Goal: Download file/media

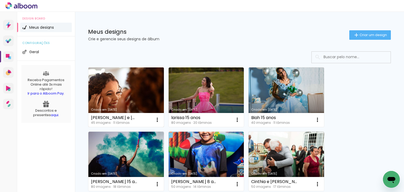
click at [120, 99] on link "Criado em [DATE]" at bounding box center [125, 96] width 75 height 59
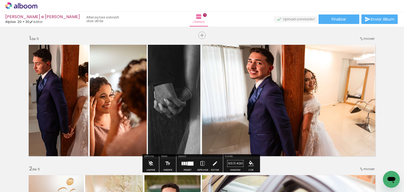
scroll to position [21, 0]
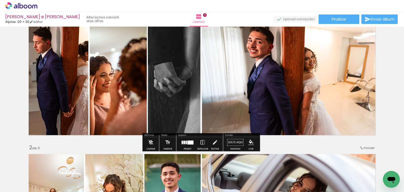
click at [187, 144] on div at bounding box center [187, 142] width 14 height 11
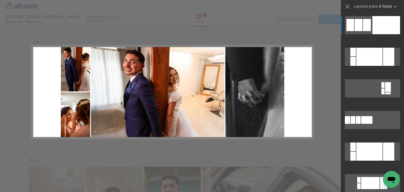
scroll to position [7, 0]
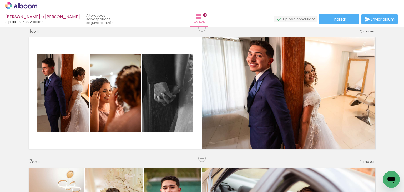
scroll to position [32, 0]
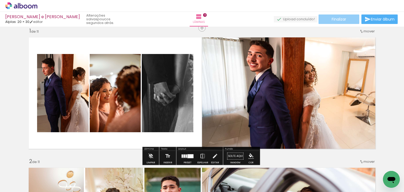
click at [344, 18] on span "Finalizar" at bounding box center [338, 19] width 14 height 4
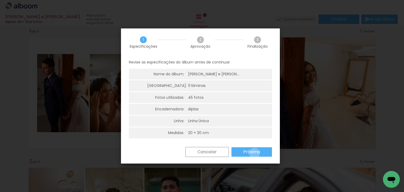
click at [0, 0] on slot "Próximo" at bounding box center [0, 0] width 0 height 0
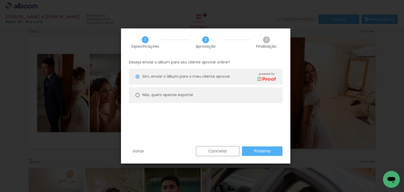
click at [200, 94] on paper-radio-button "Não, quero apenas exportar" at bounding box center [205, 95] width 153 height 16
type paper-radio-button "on"
click at [272, 150] on paper-button "Próximo" at bounding box center [262, 150] width 40 height 9
type input "Alta, 300 DPI"
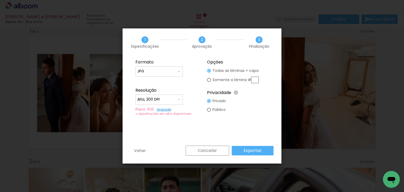
click at [250, 146] on paper-button "Exportar" at bounding box center [252, 150] width 42 height 9
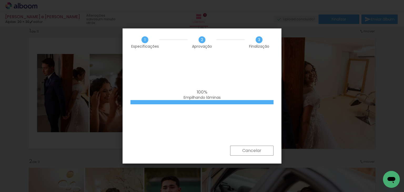
scroll to position [32, 0]
